Goal: Contribute content

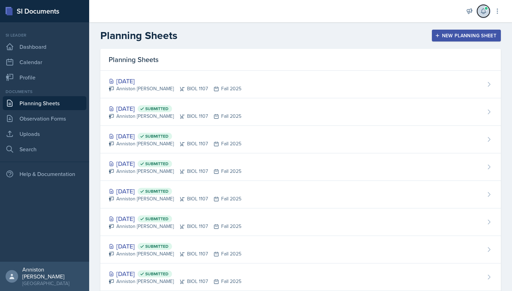
click at [483, 10] on icon at bounding box center [483, 11] width 7 height 7
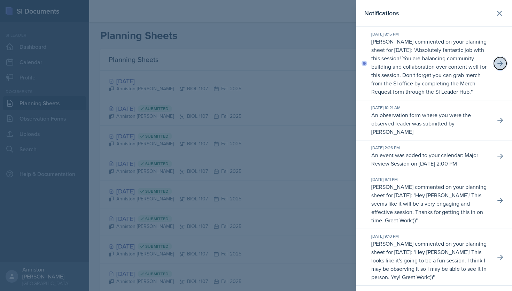
click at [498, 66] on icon at bounding box center [500, 63] width 6 height 5
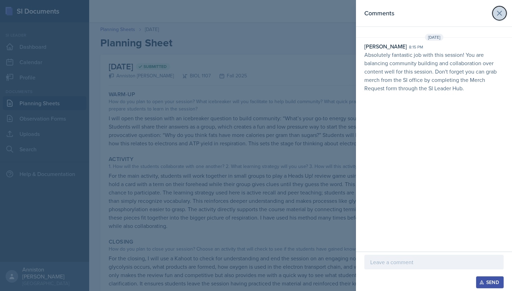
click at [498, 12] on icon at bounding box center [499, 13] width 4 height 4
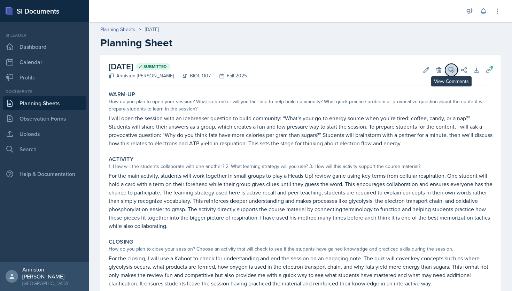
click at [450, 71] on icon at bounding box center [451, 70] width 5 height 5
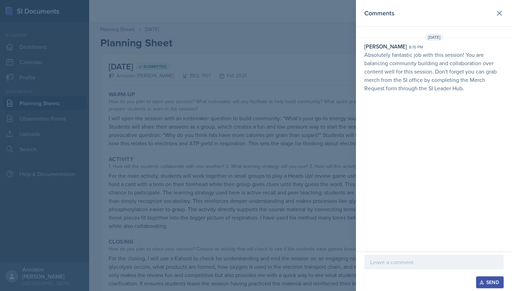
click at [415, 260] on p at bounding box center [433, 262] width 127 height 8
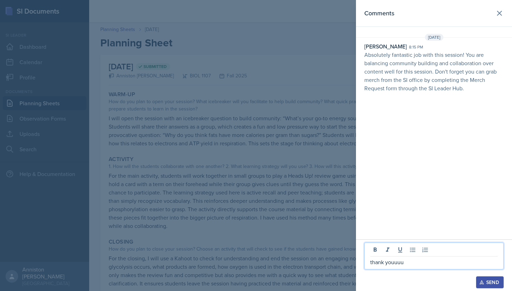
click at [489, 280] on div "Send" at bounding box center [489, 282] width 18 height 6
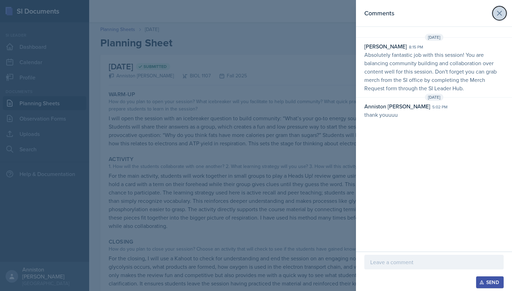
click at [498, 12] on icon at bounding box center [499, 13] width 4 height 4
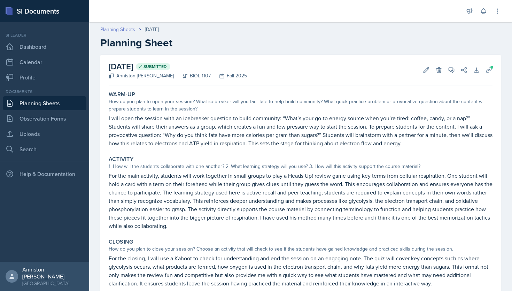
click at [130, 30] on link "Planning Sheets" at bounding box center [117, 29] width 35 height 7
